Goal: Navigation & Orientation: Find specific page/section

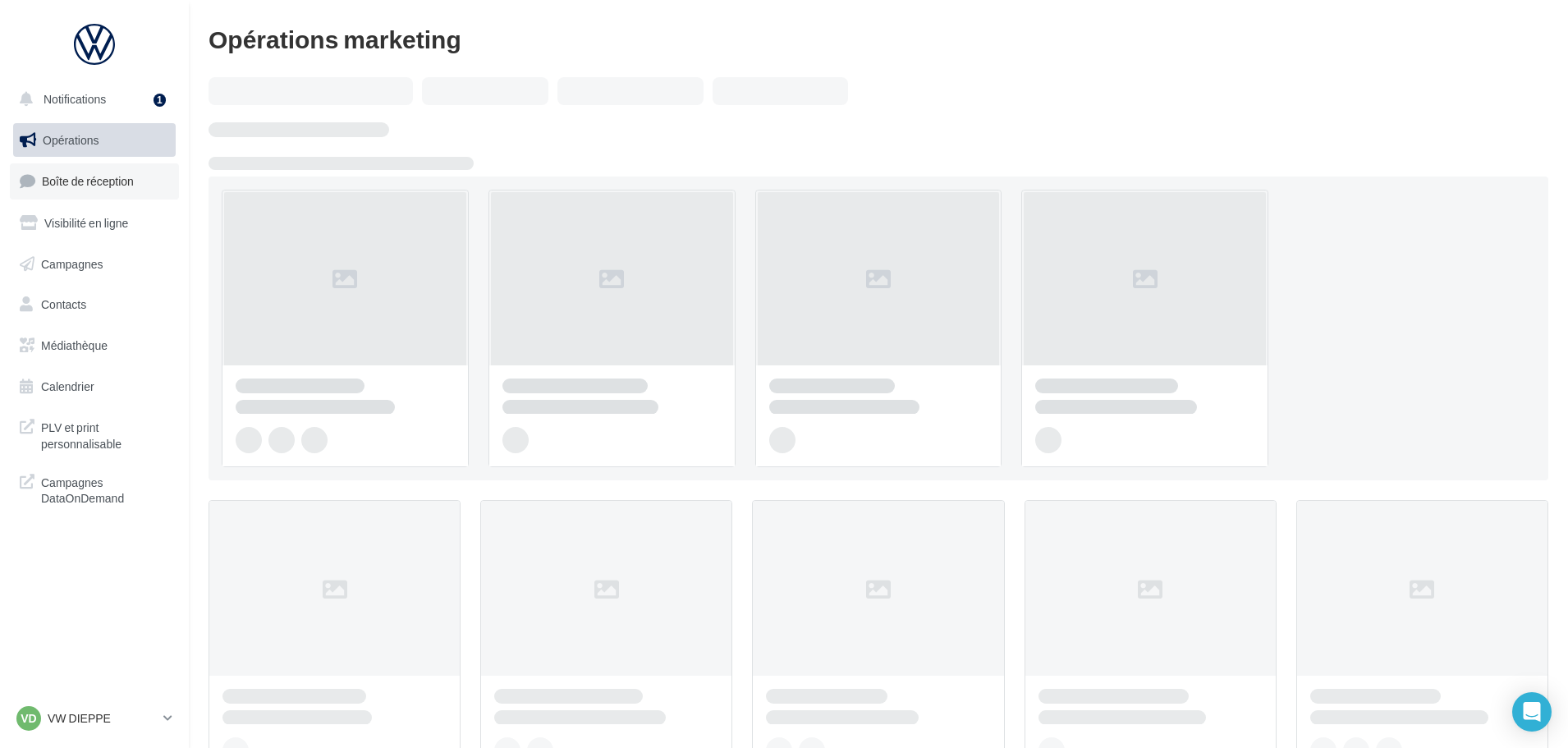
click at [108, 175] on span "Boîte de réception" at bounding box center [88, 181] width 92 height 14
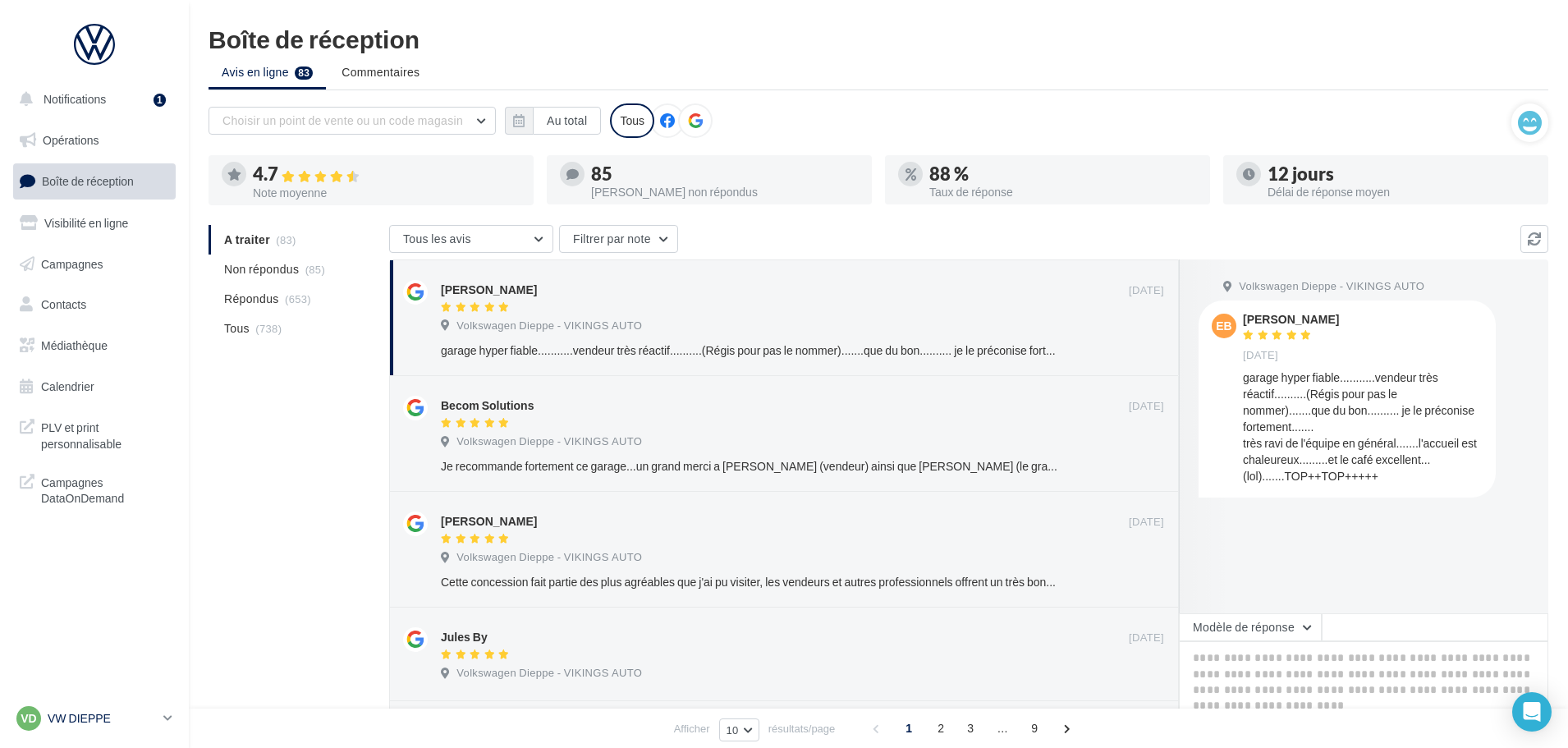
click at [113, 722] on p "VW DIEPPE" at bounding box center [102, 718] width 109 height 16
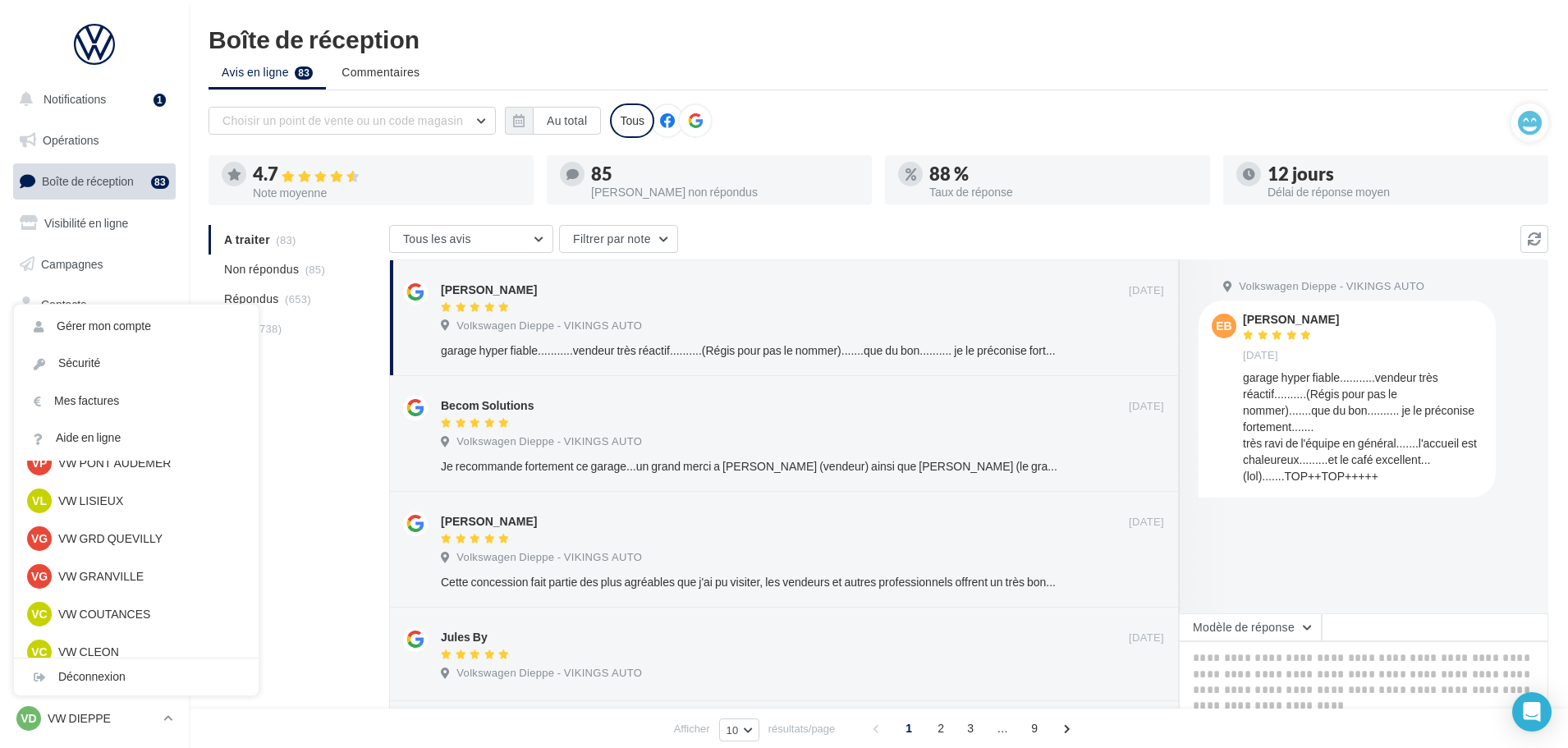
scroll to position [447, 0]
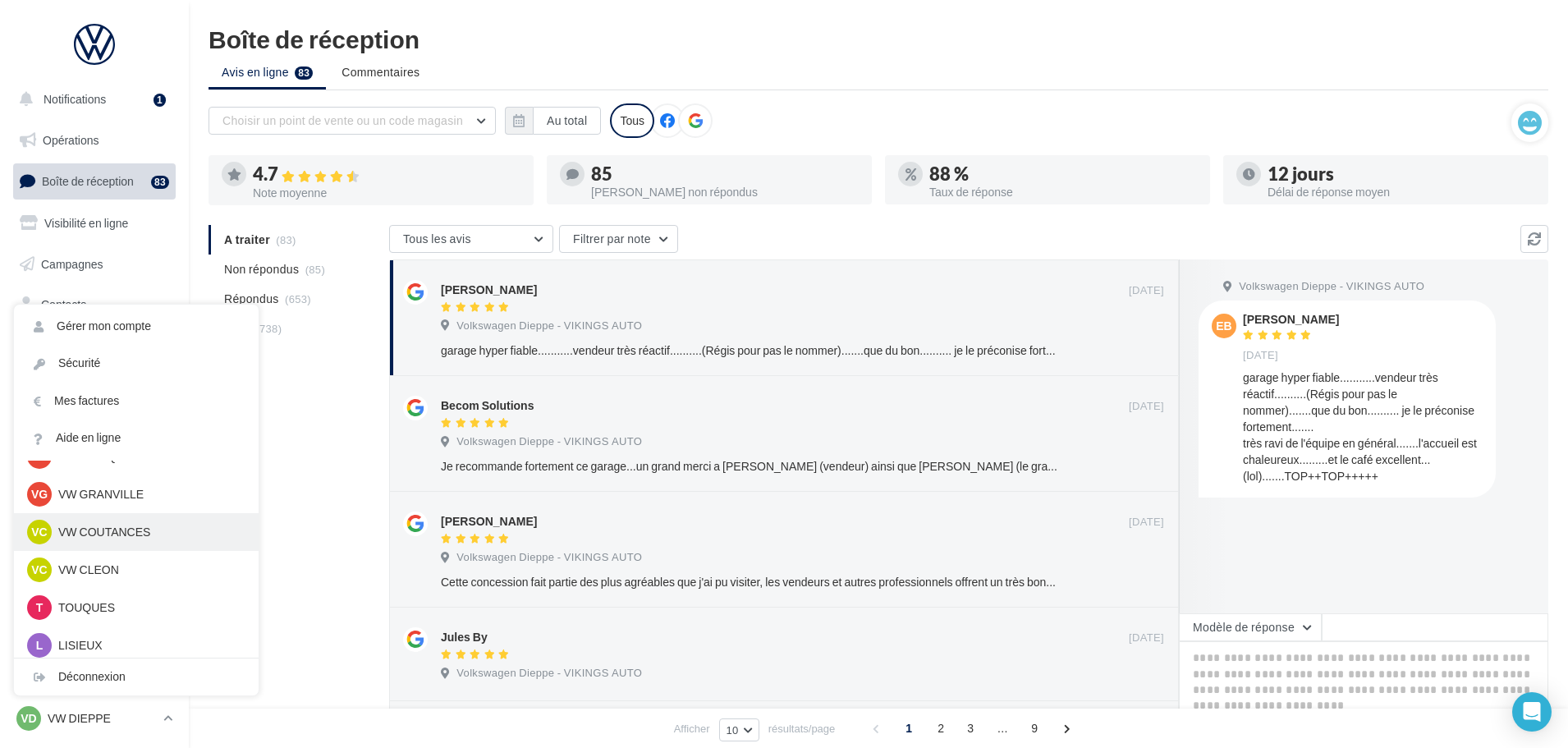
click at [96, 518] on div "VC VW COUTANCES vw-cou-vau" at bounding box center [136, 532] width 244 height 38
click at [96, 526] on p "VW COUTANCES" at bounding box center [148, 532] width 181 height 16
